Goal: Check status: Check status

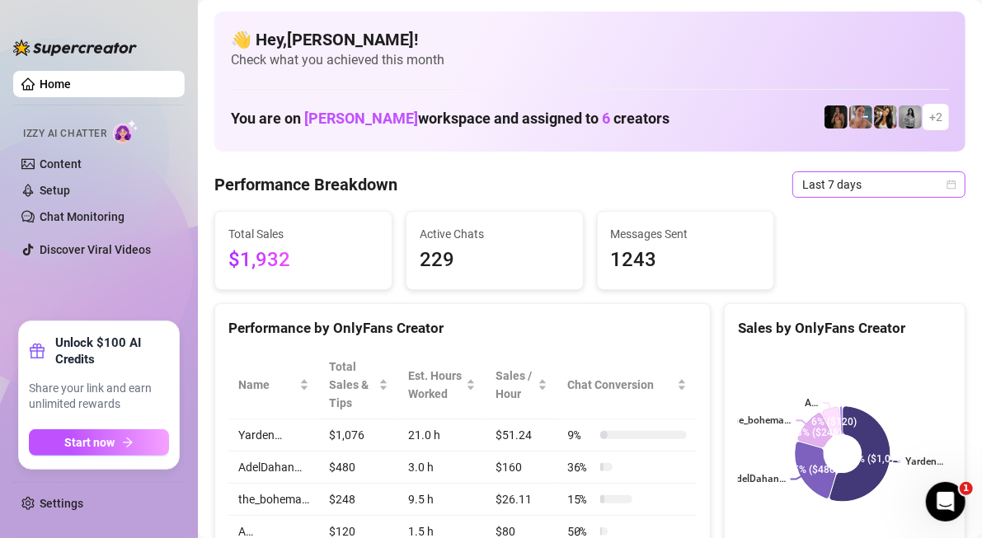
click at [818, 185] on span "Last 7 days" at bounding box center [878, 184] width 153 height 25
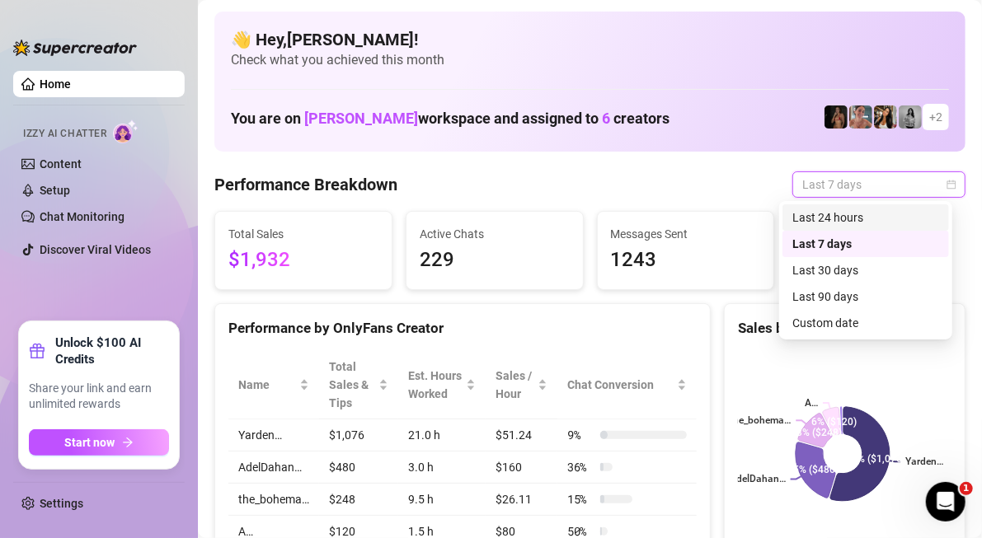
click at [864, 221] on div "Last 24 hours" at bounding box center [865, 218] width 147 height 18
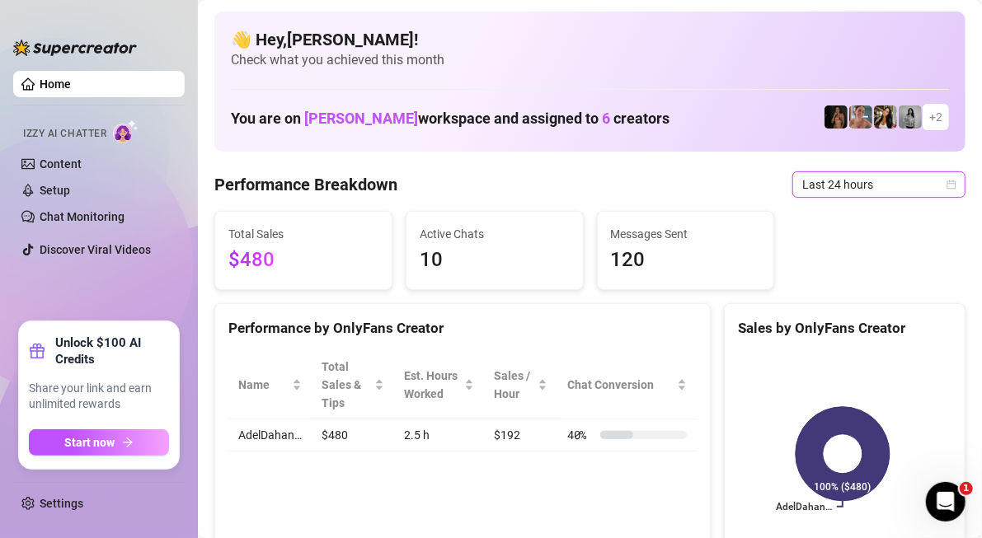
click at [859, 184] on span "Last 24 hours" at bounding box center [878, 184] width 153 height 25
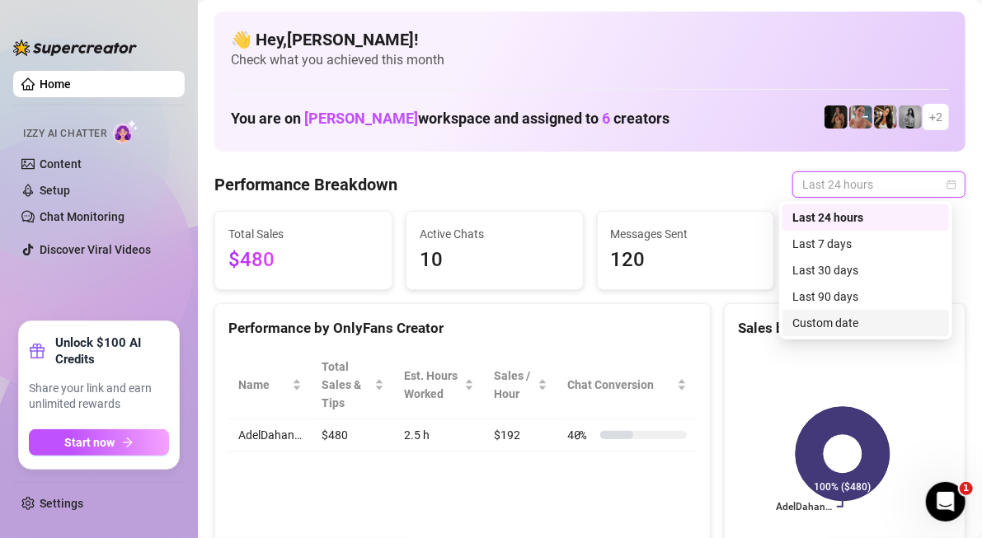
click at [833, 324] on div "Custom date" at bounding box center [865, 323] width 147 height 18
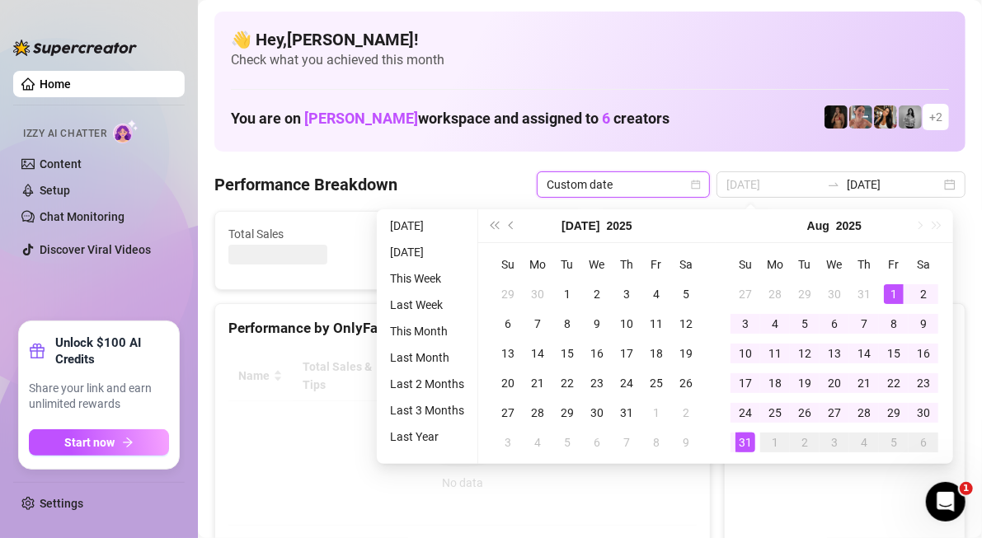
type input "[DATE]"
click at [889, 293] on div "1" at bounding box center [894, 294] width 20 height 20
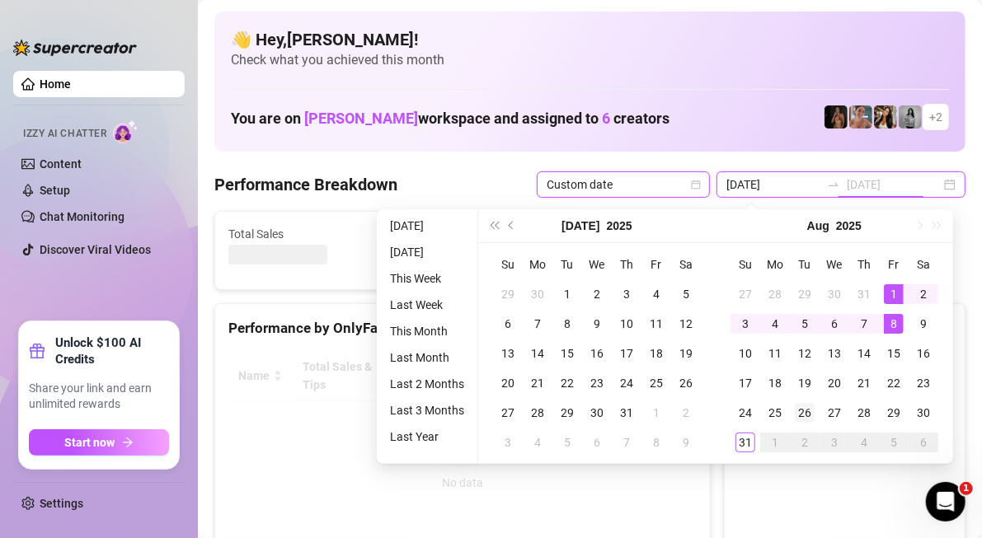
type input "[DATE]"
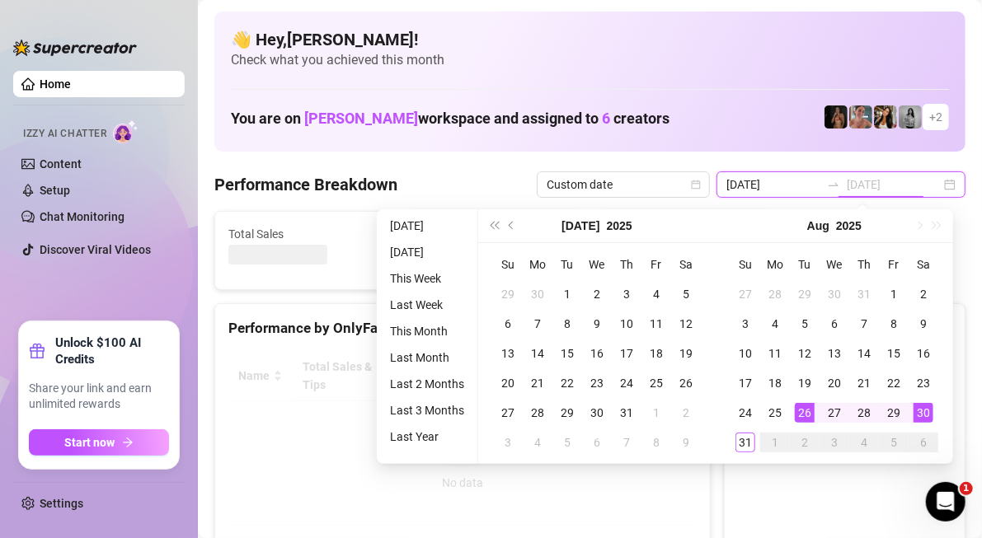
type input "[DATE]"
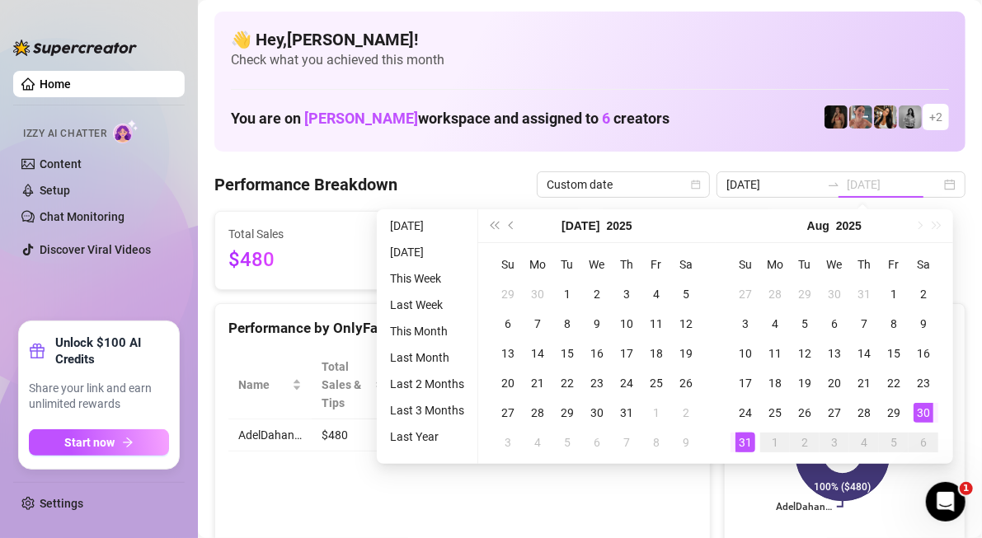
click at [746, 443] on div "31" at bounding box center [745, 443] width 20 height 20
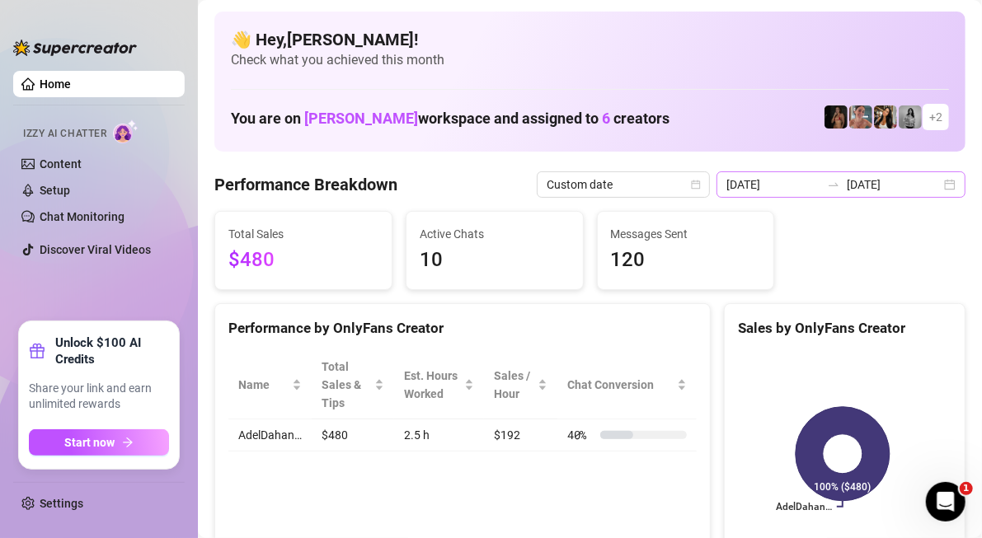
click at [936, 188] on div "[DATE] [DATE]" at bounding box center [840, 184] width 249 height 26
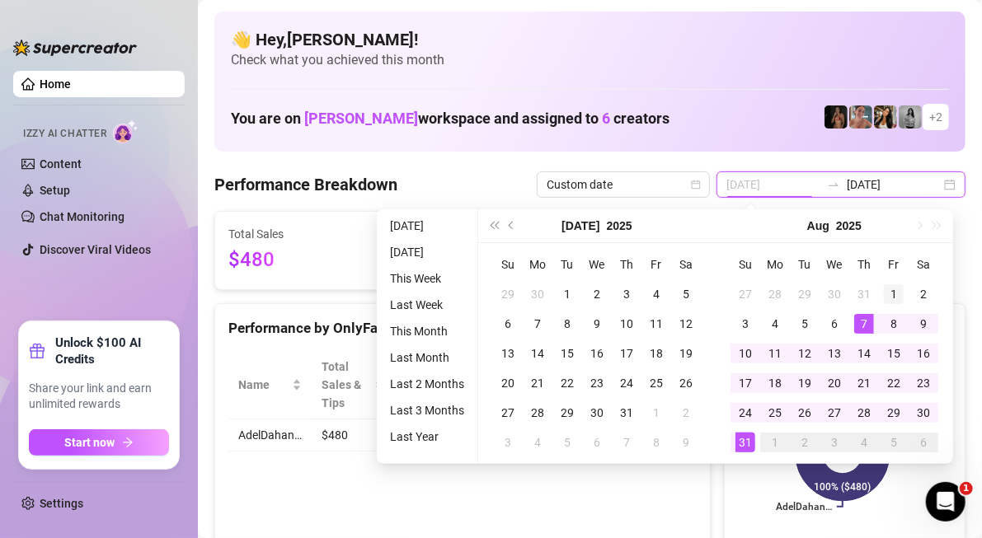
type input "[DATE]"
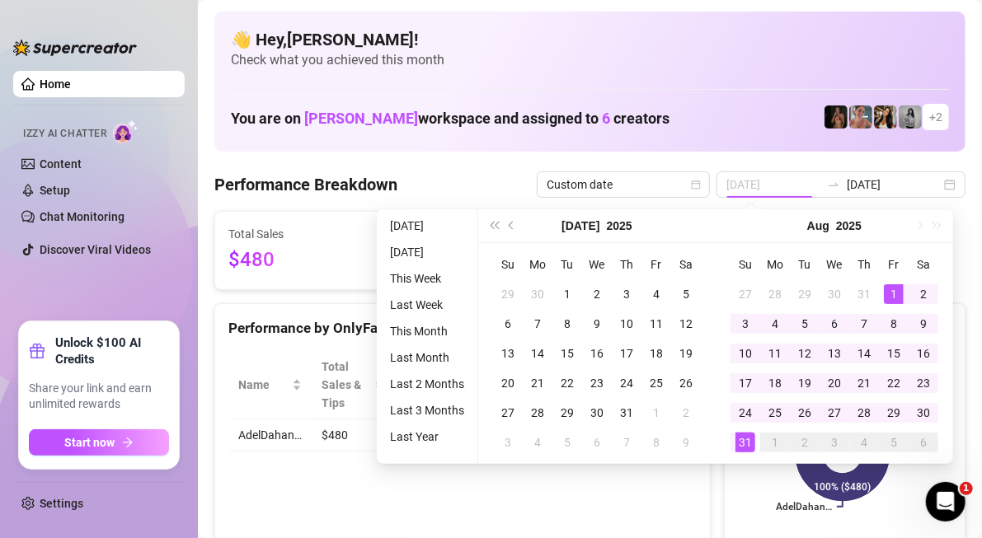
click at [891, 293] on div "1" at bounding box center [894, 294] width 20 height 20
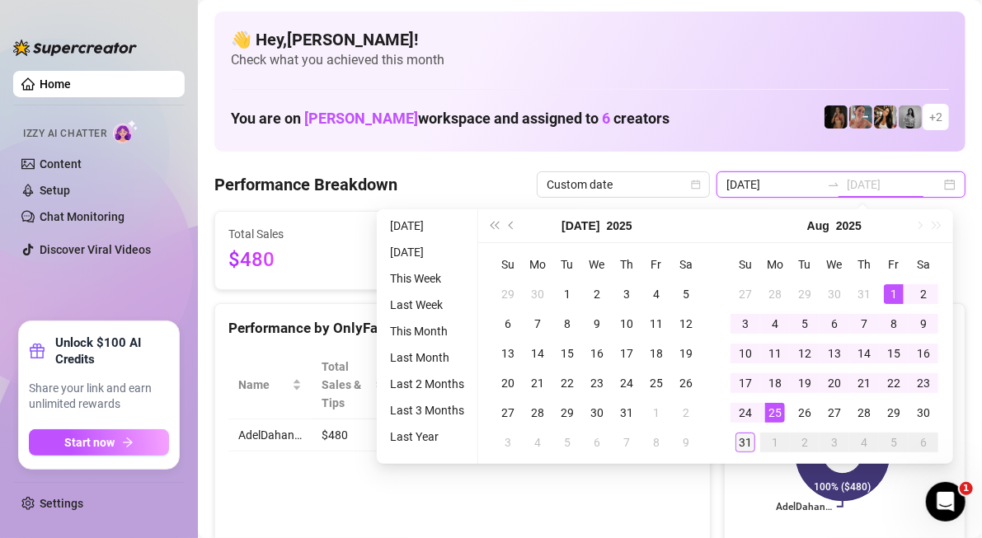
type input "[DATE]"
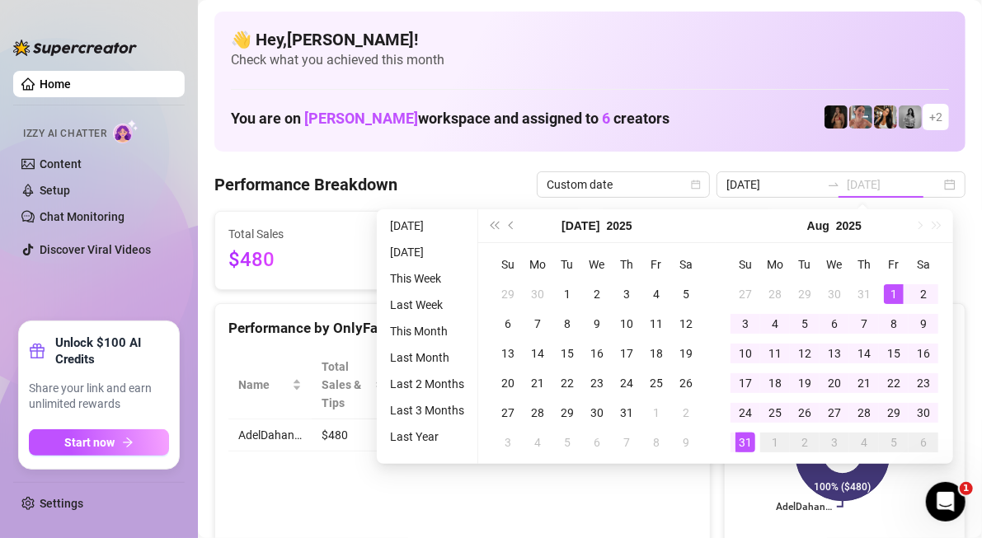
click at [743, 442] on div "31" at bounding box center [745, 443] width 20 height 20
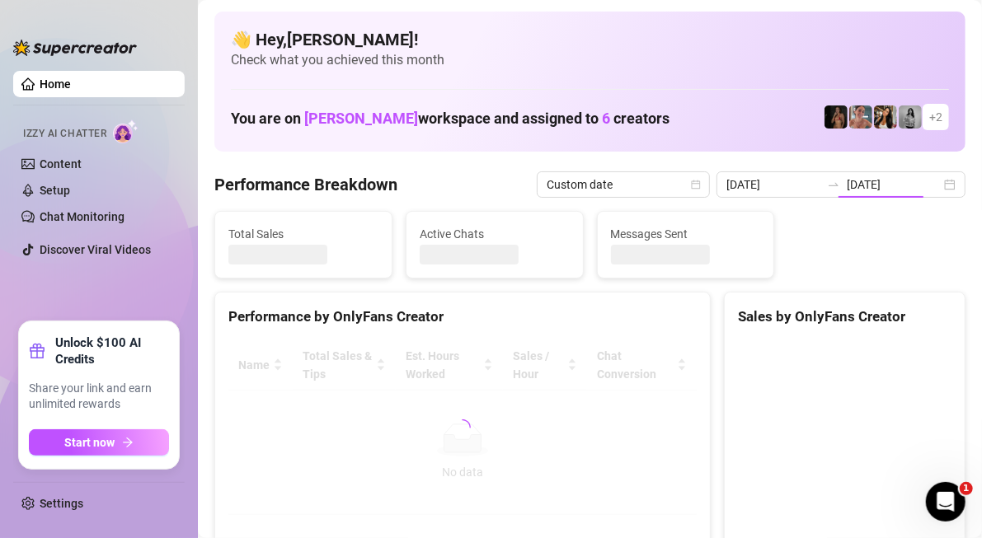
type input "[DATE]"
